Goal: Obtain resource: Obtain resource

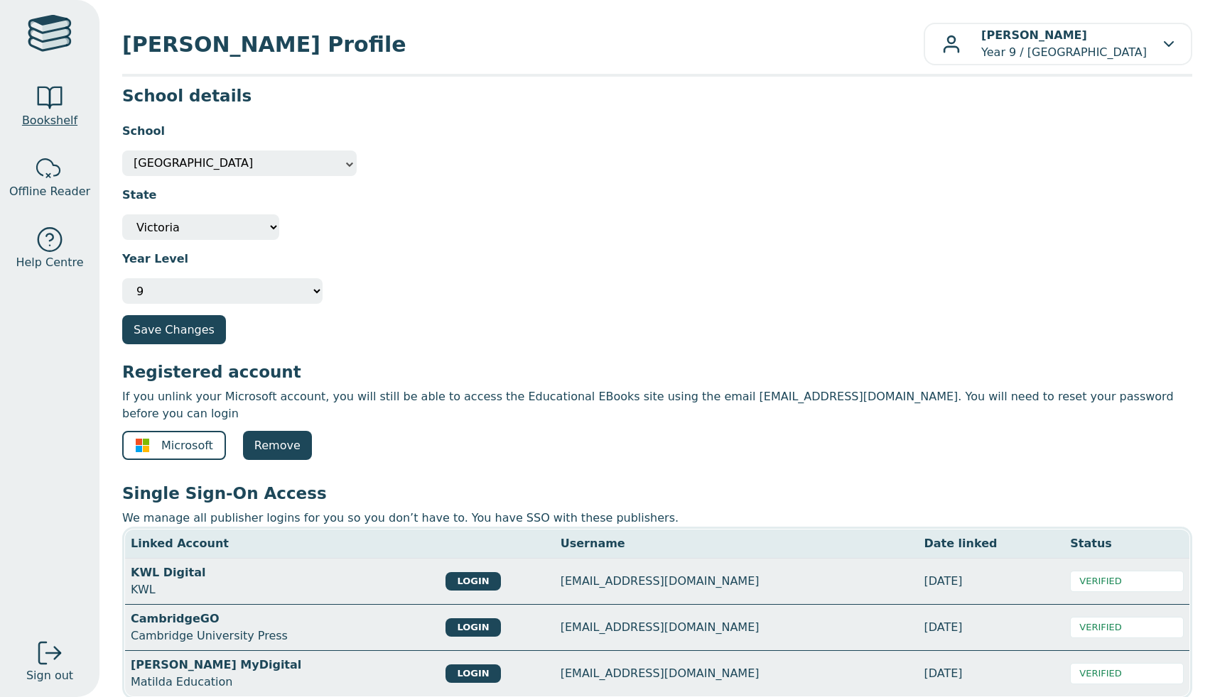
click at [17, 118] on link "Bookshelf" at bounding box center [49, 106] width 99 height 71
click at [46, 104] on div at bounding box center [50, 98] width 28 height 28
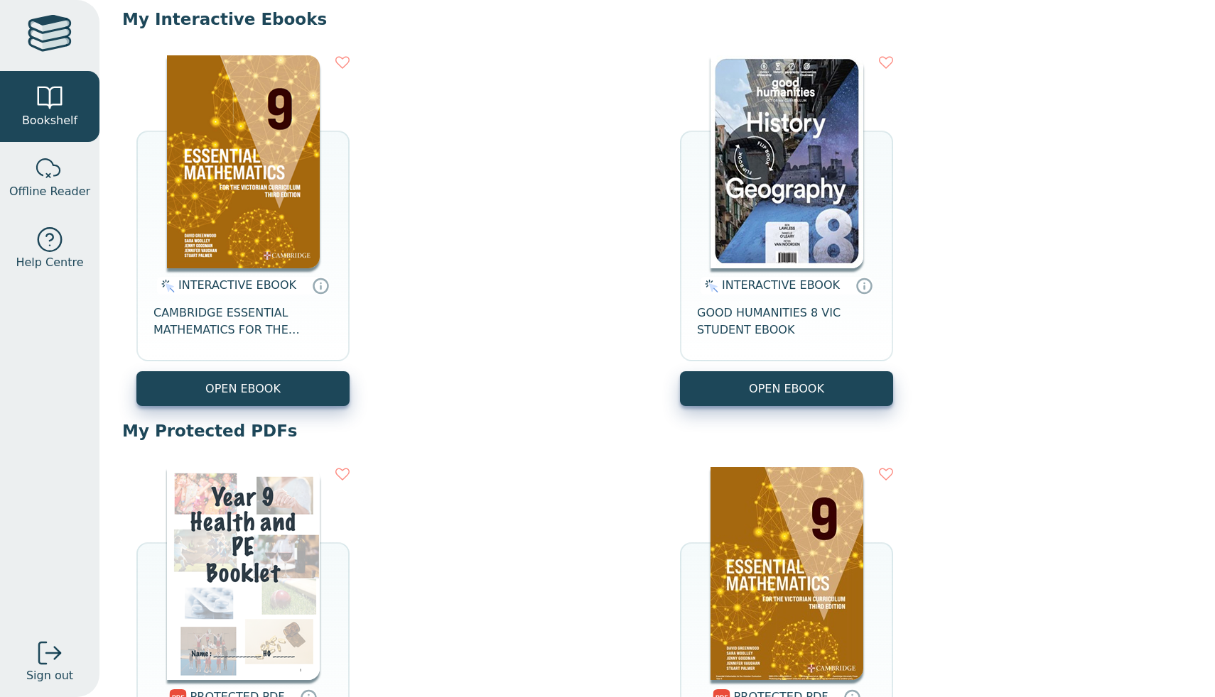
scroll to position [168, 0]
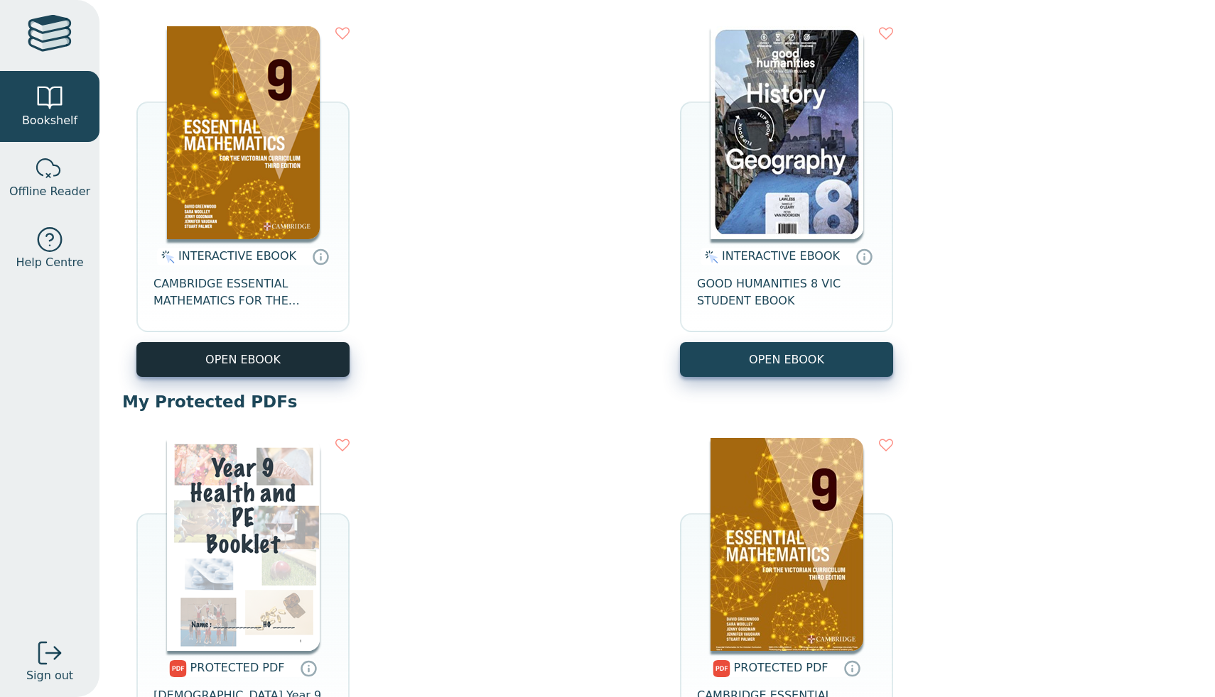
click at [280, 359] on button "OPEN EBOOK" at bounding box center [242, 359] width 213 height 35
click at [297, 354] on button "OPEN EBOOK" at bounding box center [242, 359] width 213 height 35
